Goal: Check status: Check status

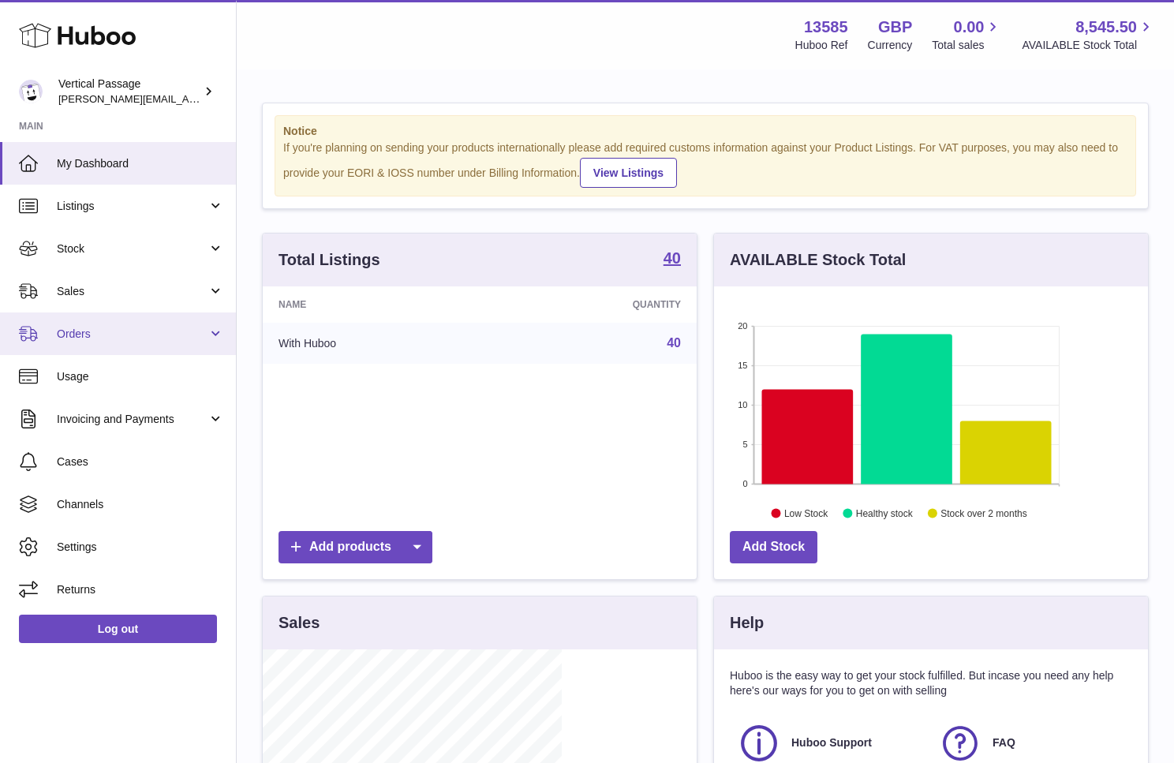
scroll to position [789031, 788994]
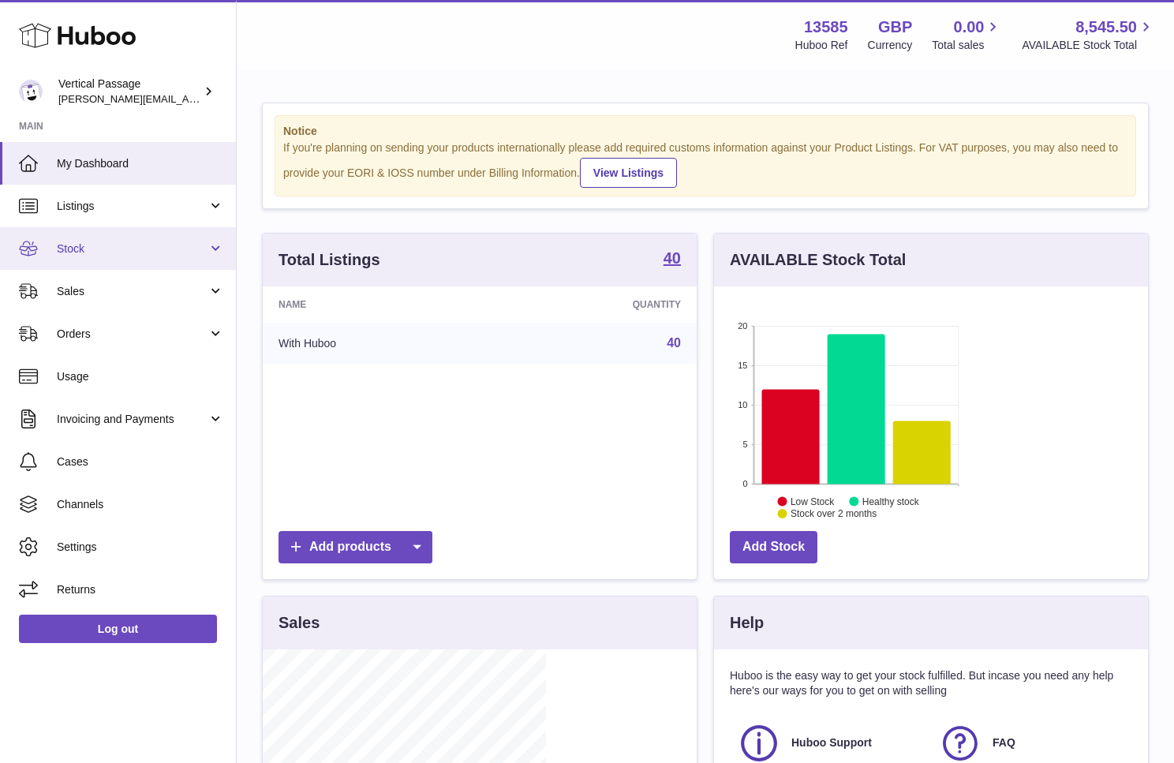
click at [74, 251] on span "Stock" at bounding box center [132, 249] width 151 height 15
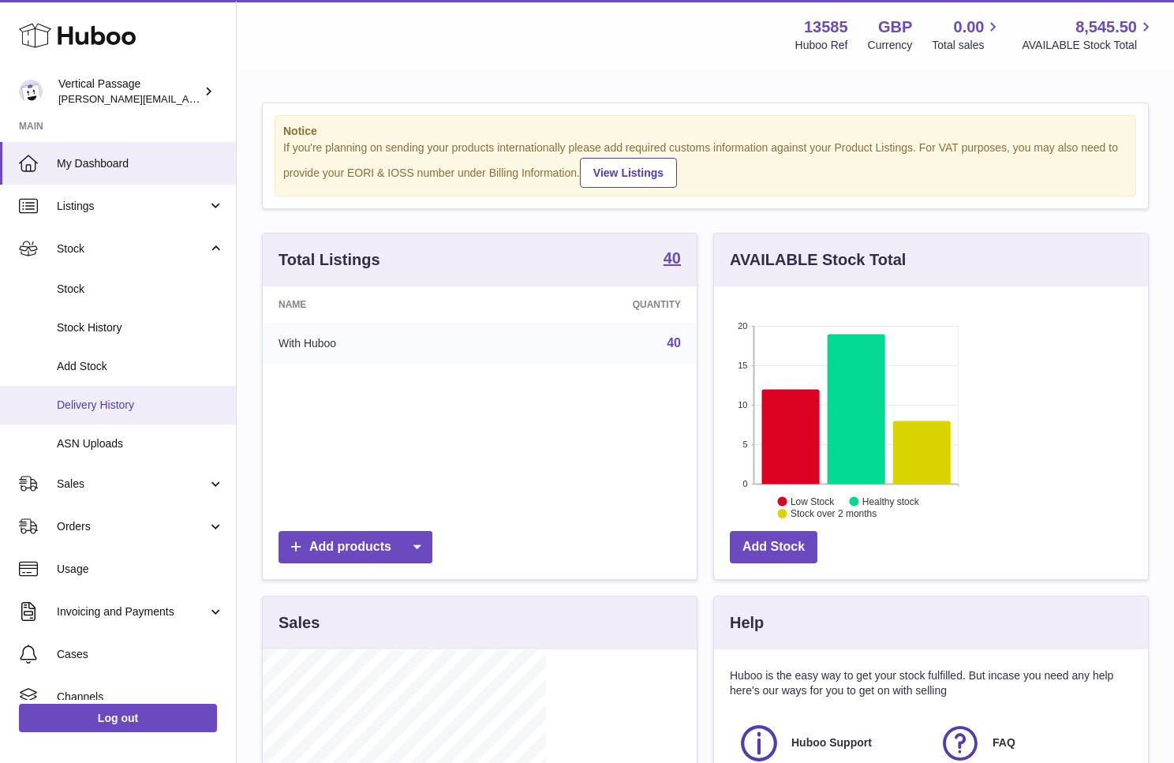
click at [99, 405] on span "Delivery History" at bounding box center [140, 405] width 167 height 15
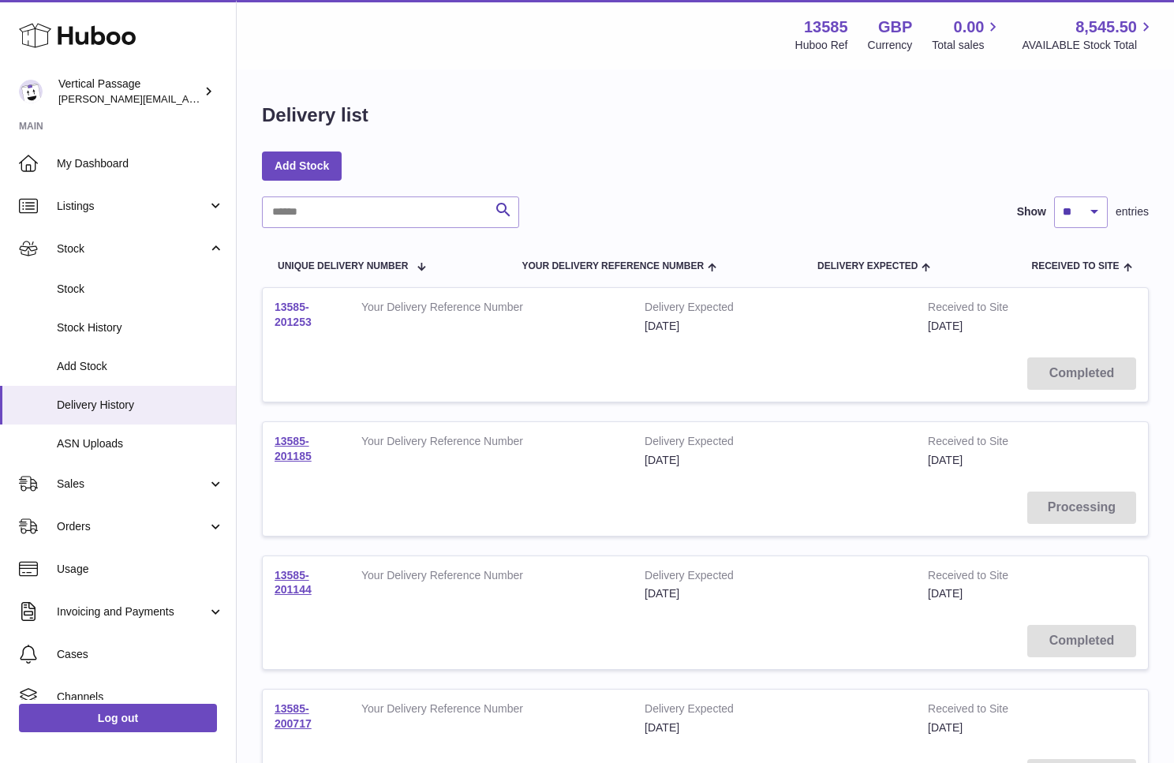
click at [309, 328] on link "13585-201253" at bounding box center [293, 315] width 37 height 28
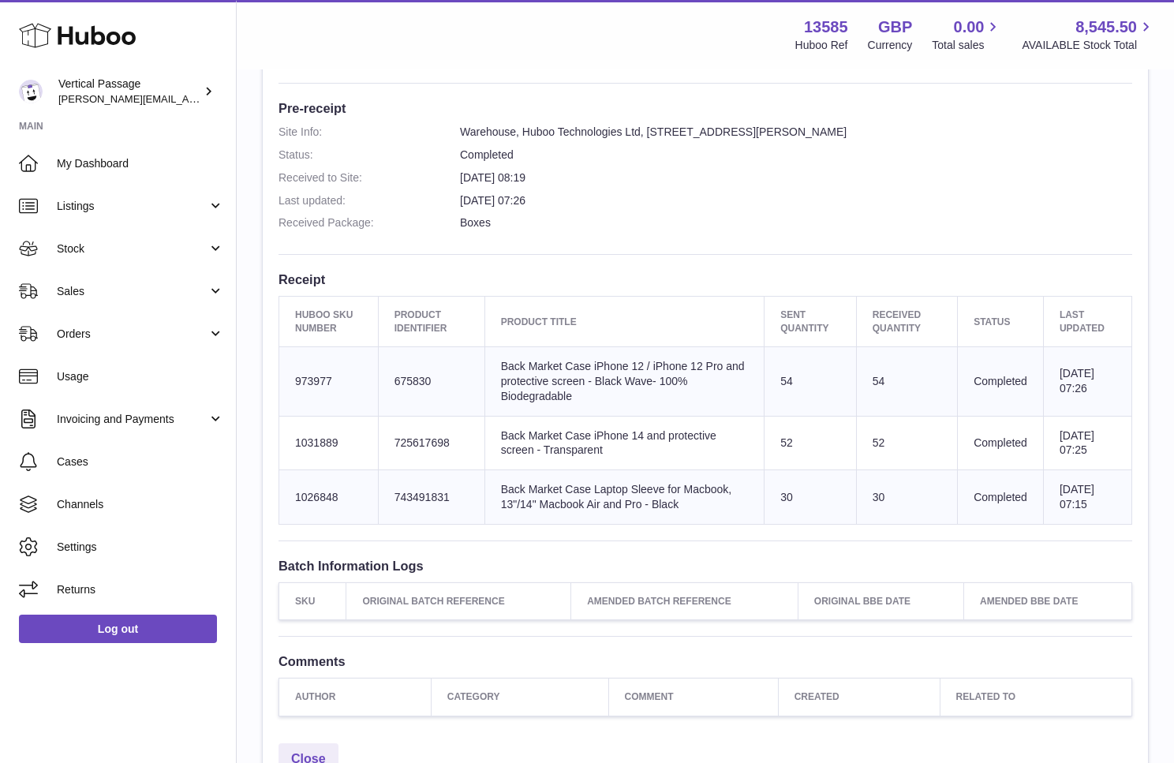
scroll to position [395, 0]
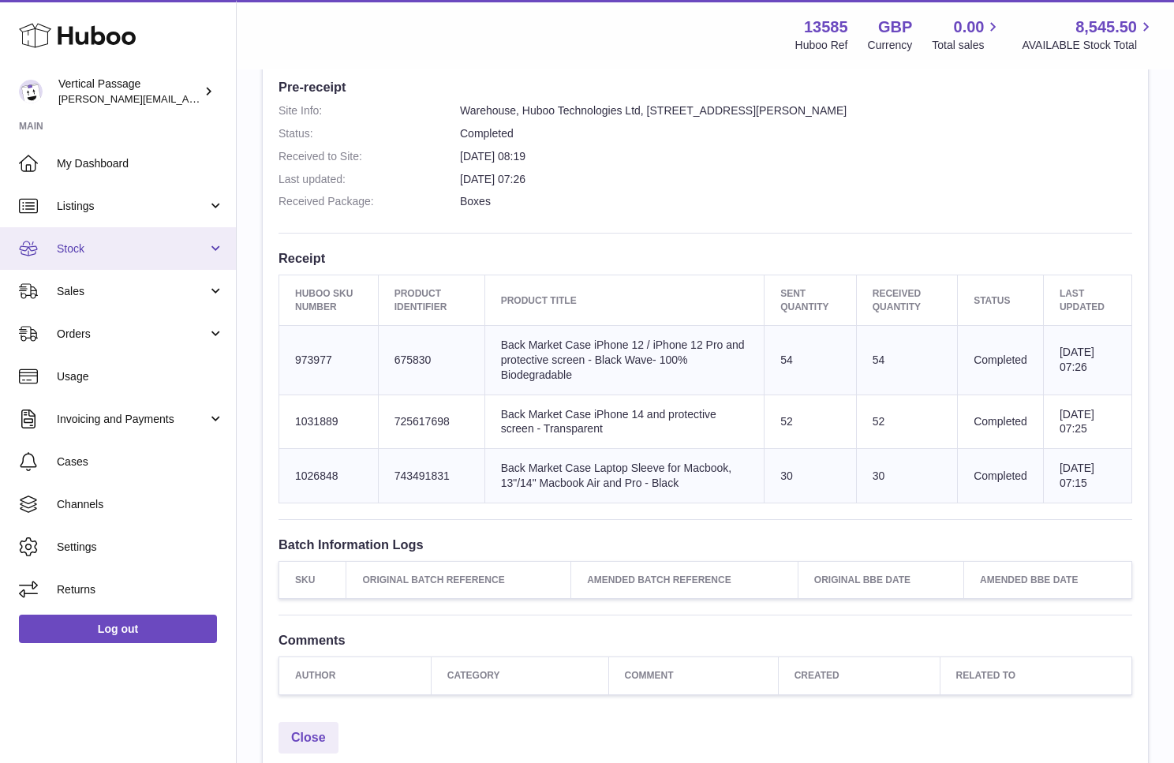
click at [86, 252] on span "Stock" at bounding box center [132, 249] width 151 height 15
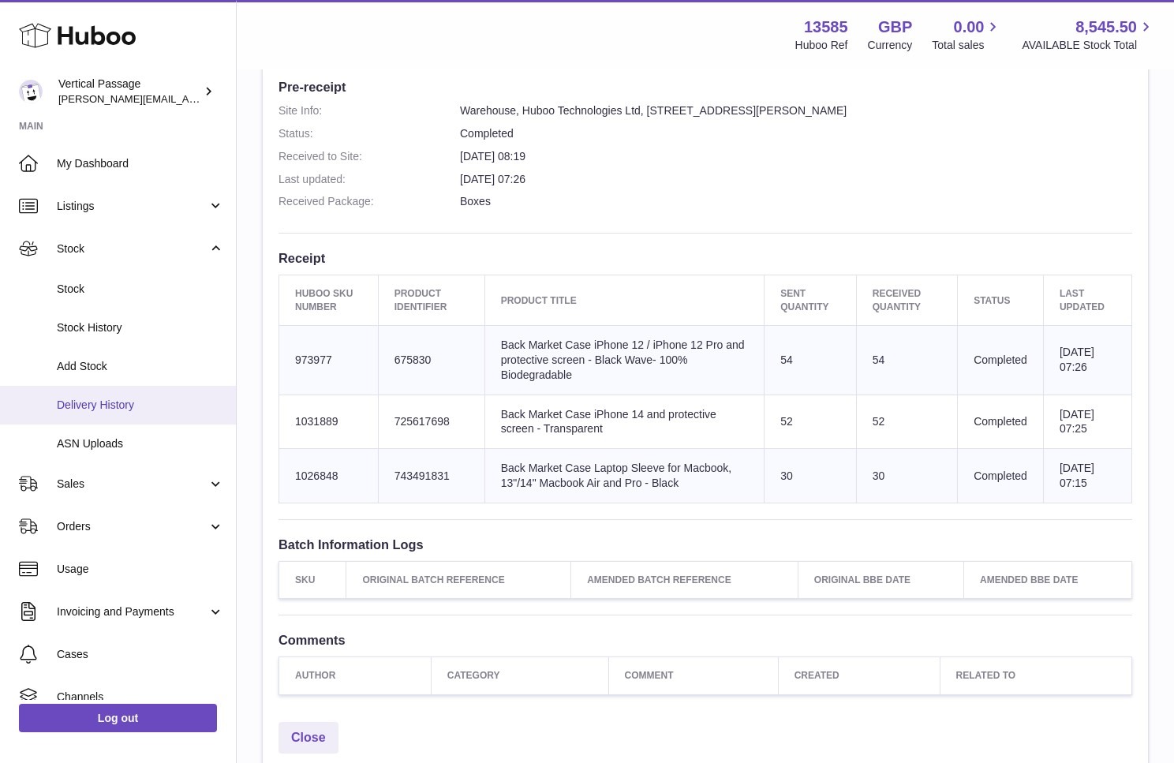
click at [99, 399] on span "Delivery History" at bounding box center [140, 405] width 167 height 15
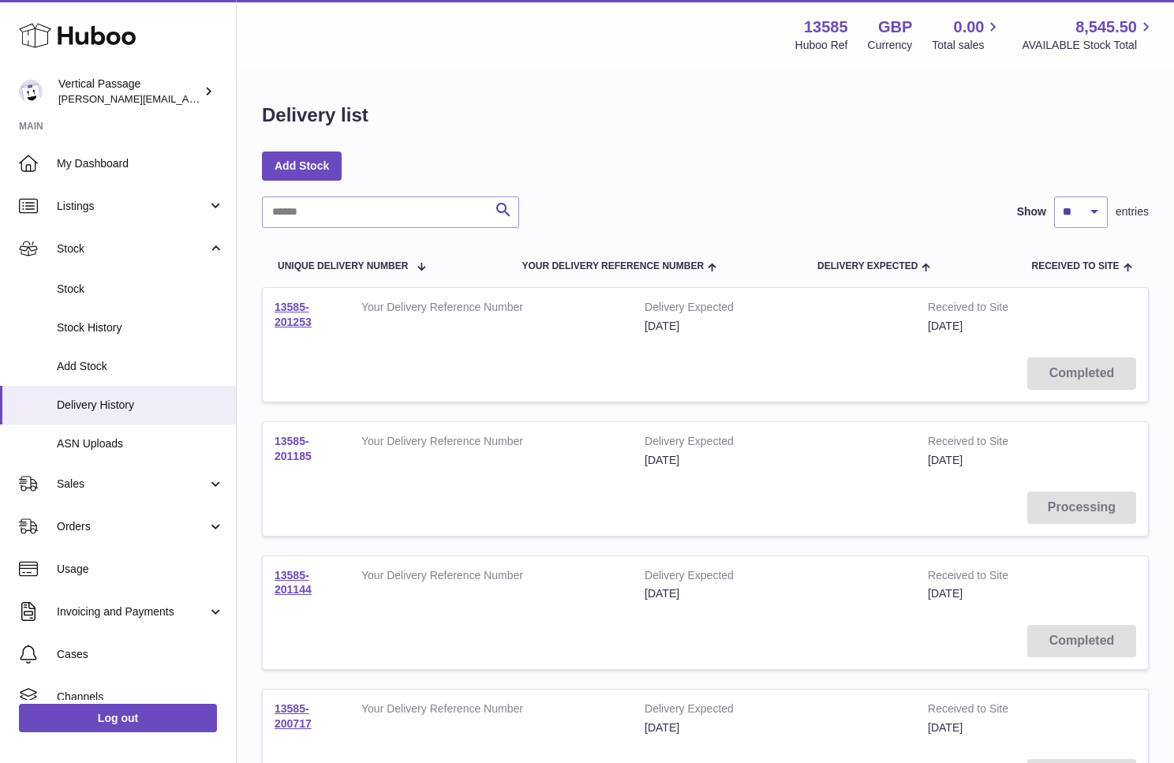
click at [312, 435] on link "13585-201185" at bounding box center [293, 449] width 37 height 28
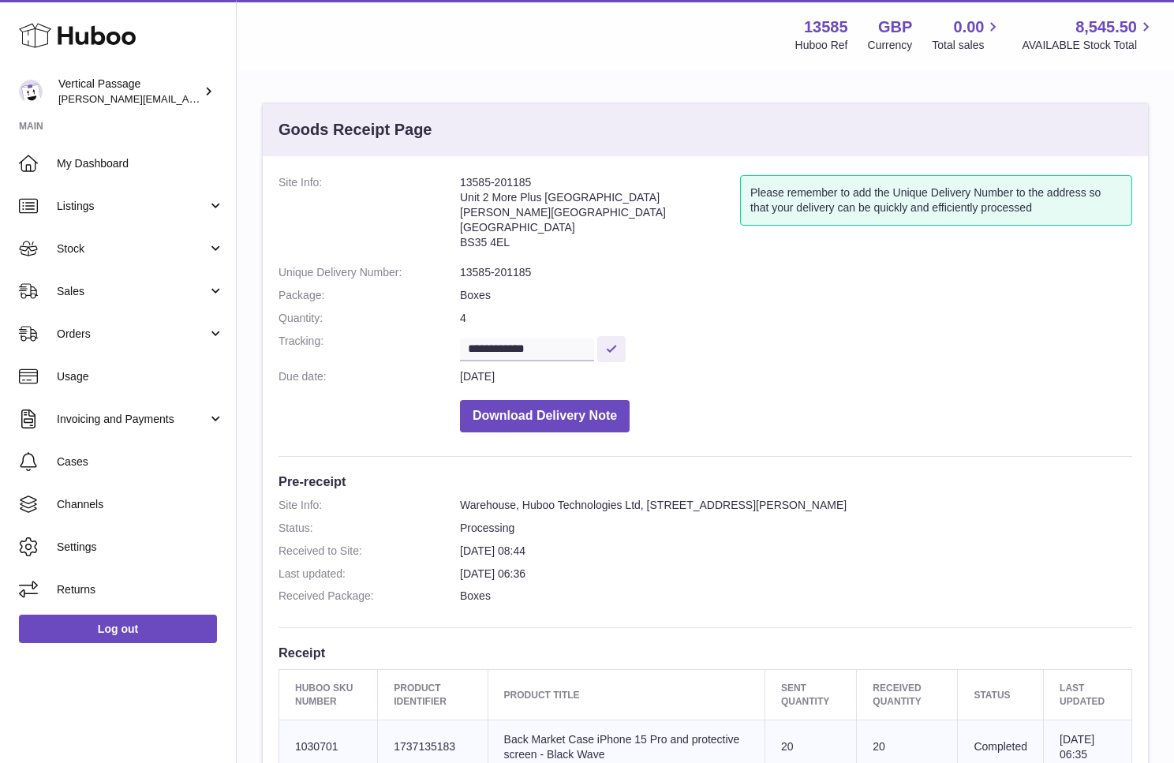
click at [402, 56] on div "Menu Huboo 13585 Huboo Ref GBP Currency 0.00 Total sales 8,545.50 AVAILABLE Sto…" at bounding box center [706, 34] width 938 height 69
